Goal: Find specific page/section: Find specific page/section

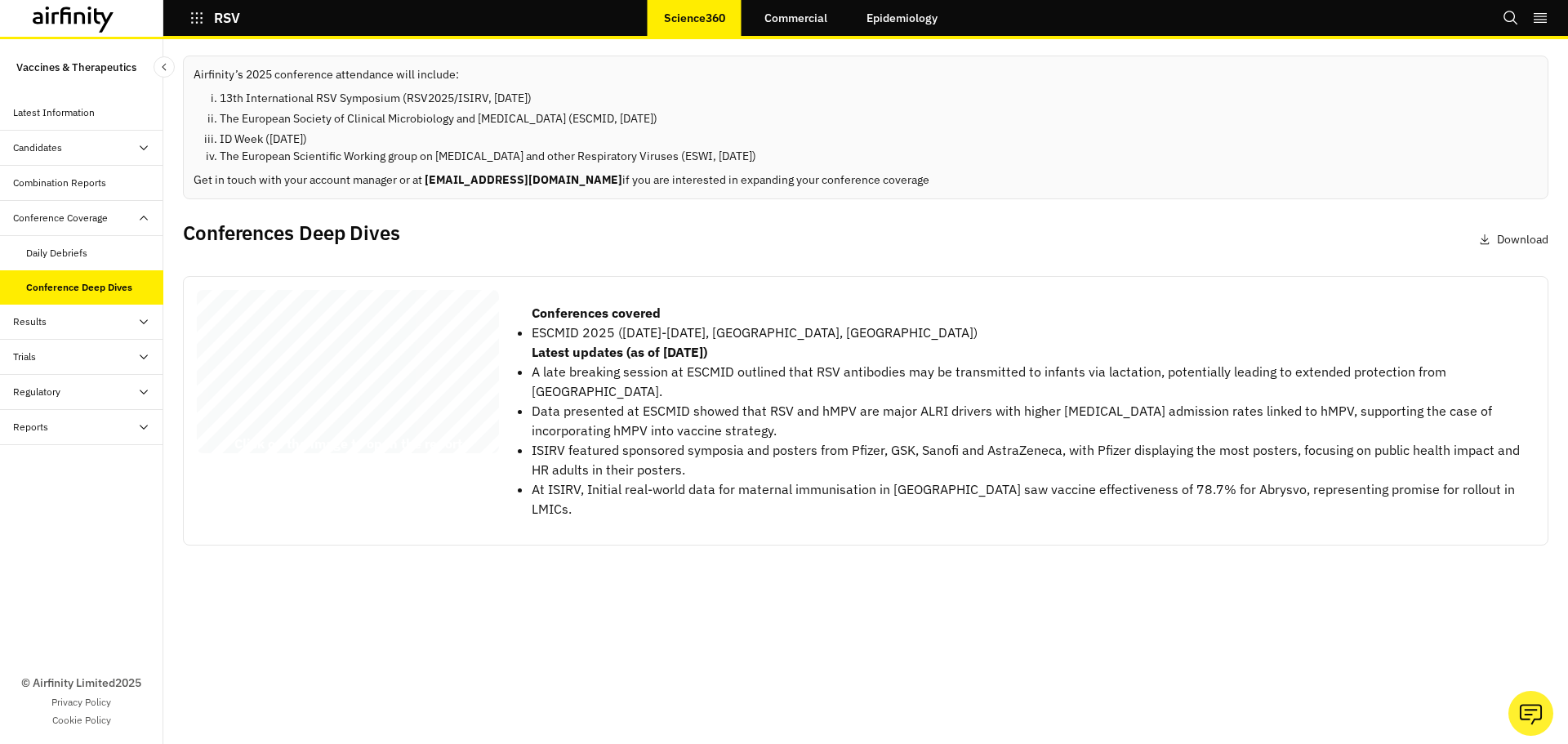
click at [387, 380] on div "RSV Conference Coverage 2025 © 2025 Airfinity – Private & Co nfidential Last up…" at bounding box center [348, 375] width 302 height 169
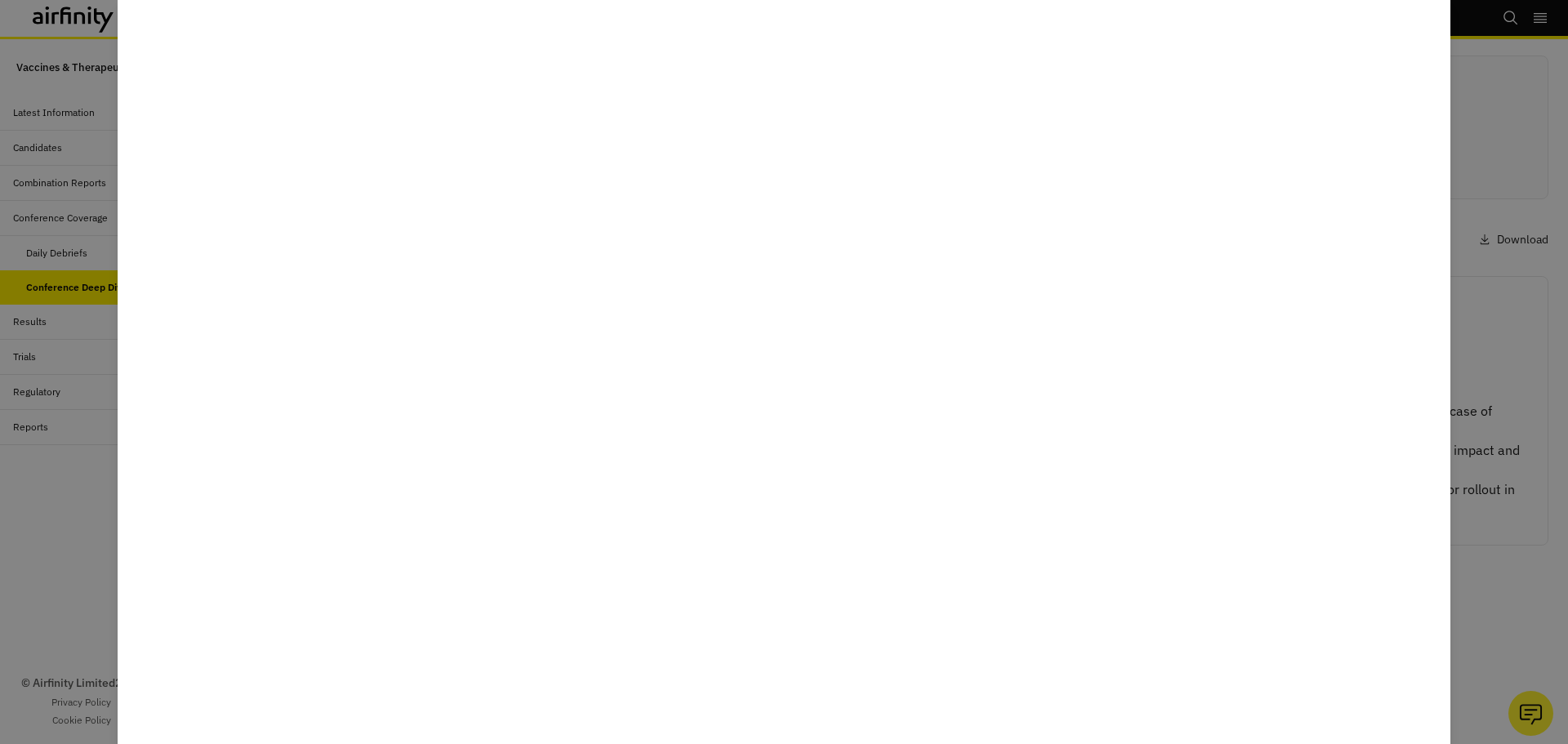
drag, startPoint x: 2, startPoint y: 544, endPoint x: 15, endPoint y: 527, distance: 21.4
click at [3, 544] on div at bounding box center [784, 372] width 1568 height 744
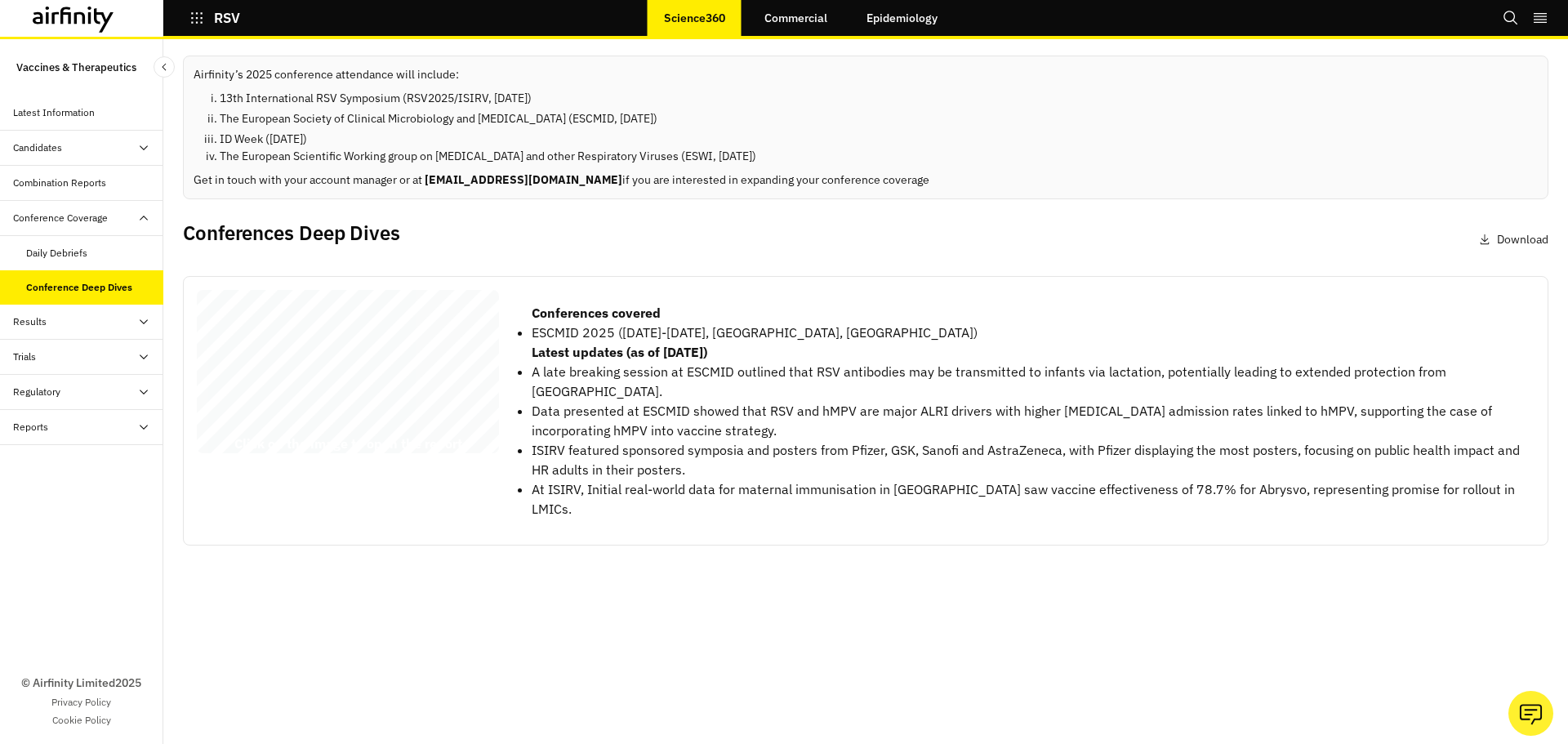
click at [81, 423] on div "Reports" at bounding box center [87, 427] width 150 height 15
click at [75, 463] on div "Reports" at bounding box center [94, 462] width 137 height 15
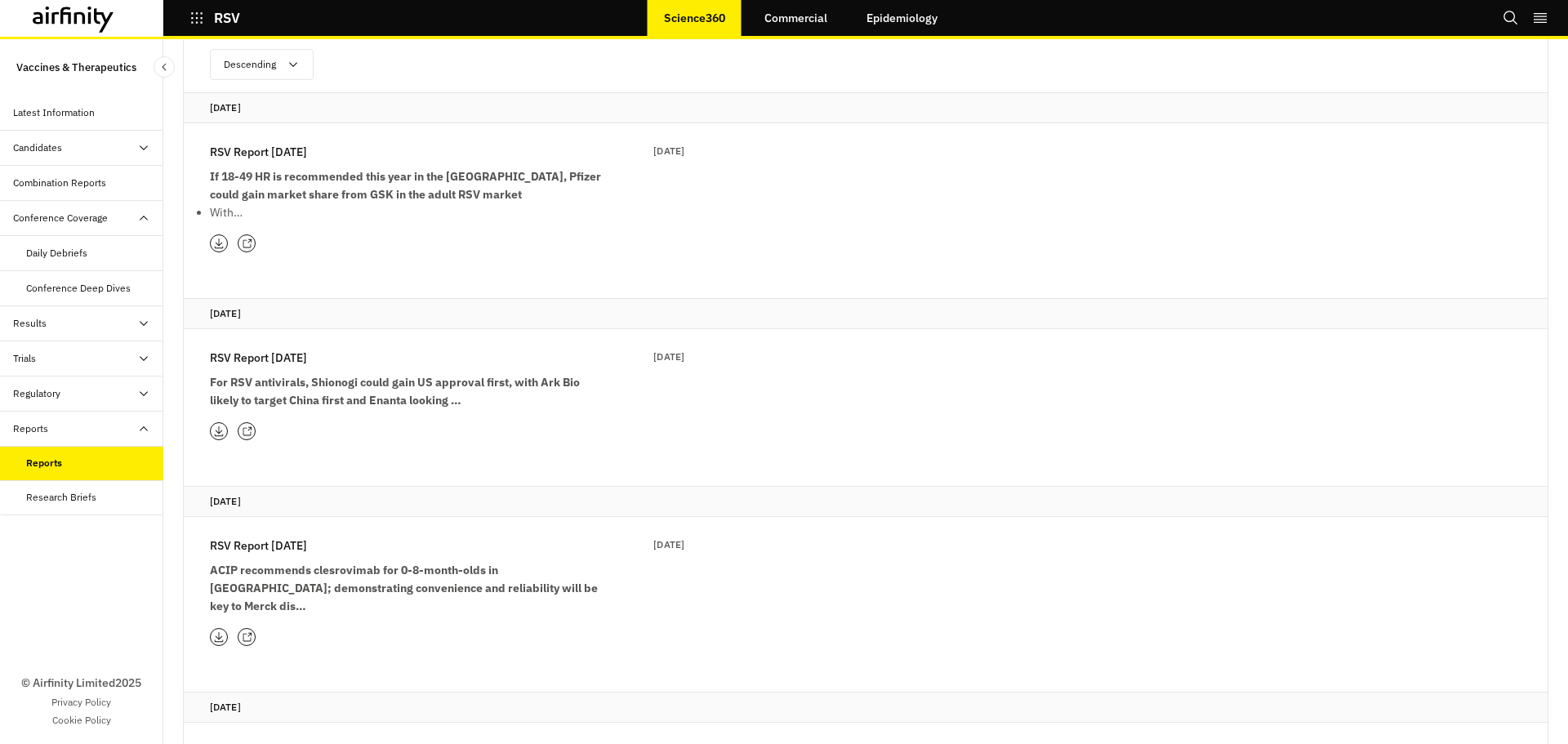
scroll to position [163, 0]
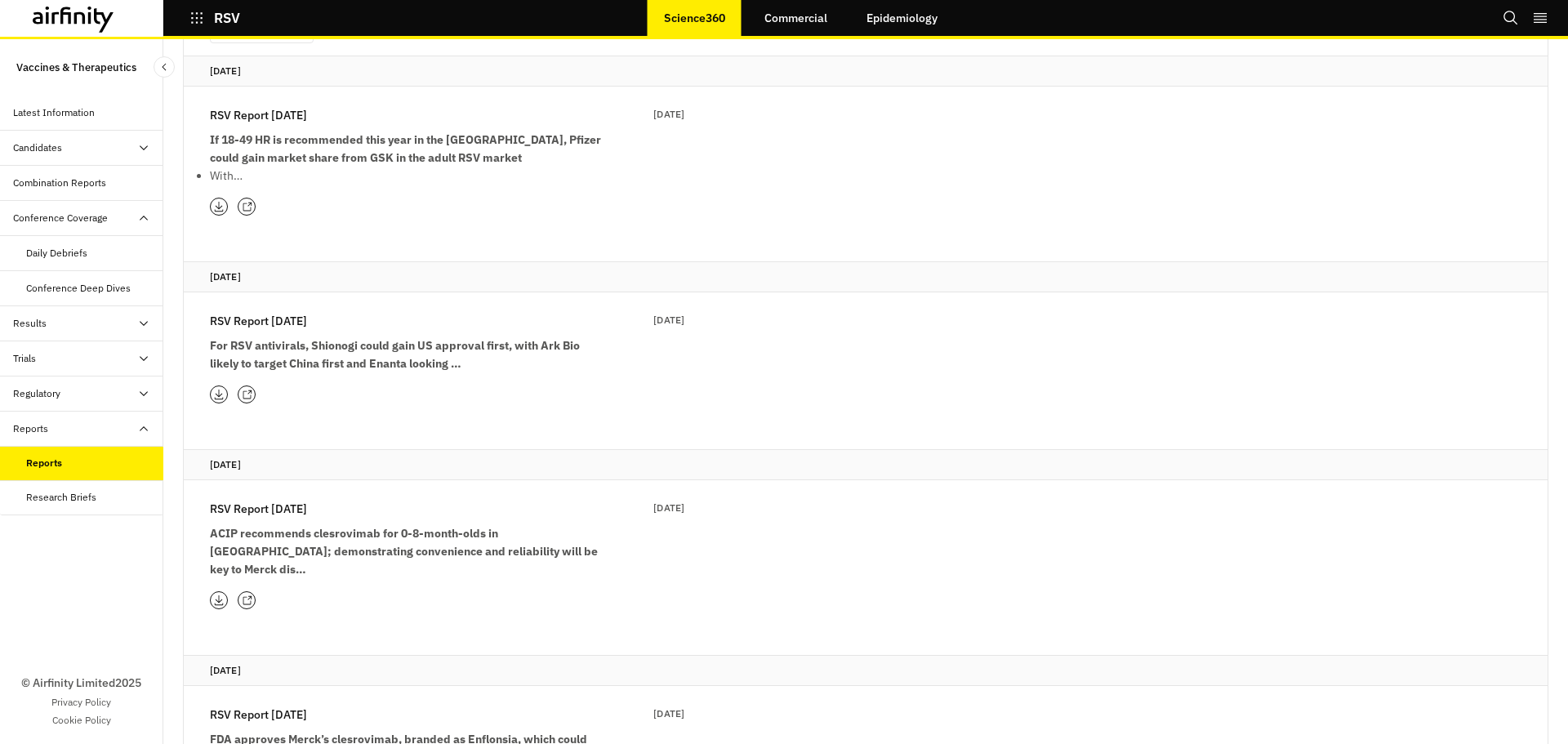
click at [90, 287] on div "Conference Deep Dives" at bounding box center [78, 288] width 105 height 15
